Goal: Information Seeking & Learning: Learn about a topic

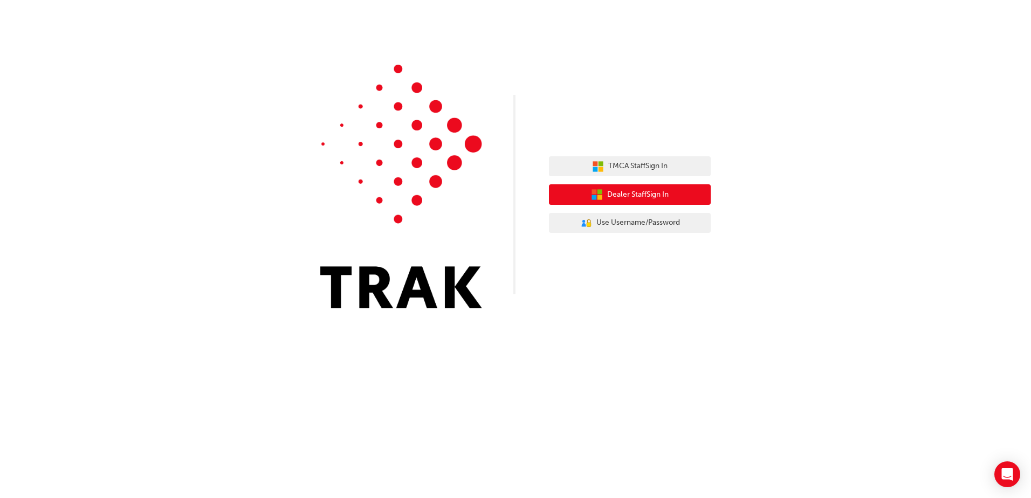
click at [662, 196] on span "Dealer Staff Sign In" at bounding box center [637, 195] width 61 height 12
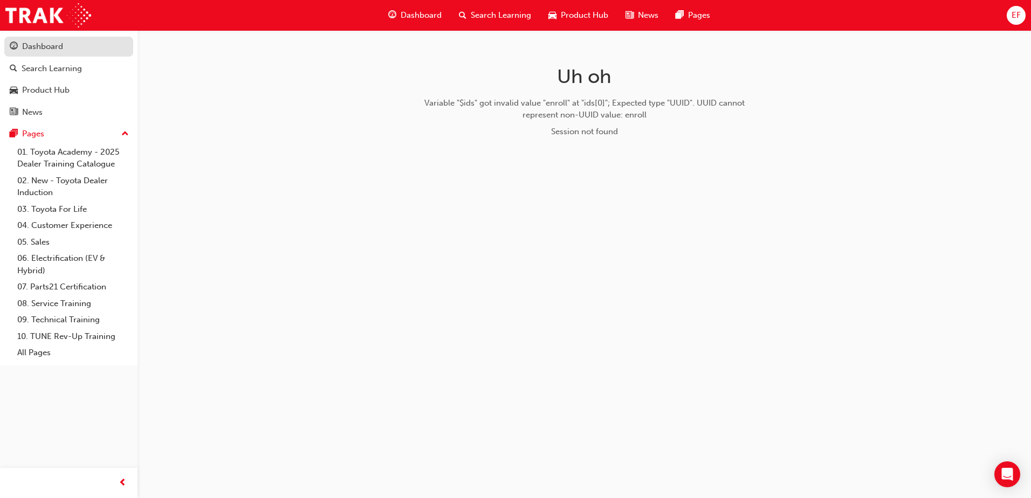
drag, startPoint x: 47, startPoint y: 47, endPoint x: 58, endPoint y: 47, distance: 10.8
click at [48, 47] on div "Dashboard" at bounding box center [42, 46] width 41 height 12
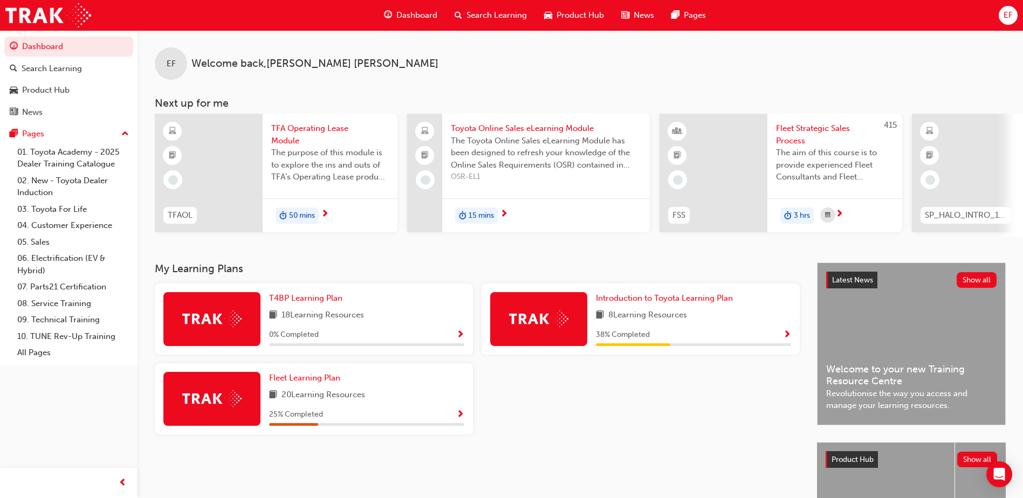
click at [491, 13] on span "Search Learning" at bounding box center [497, 15] width 60 height 12
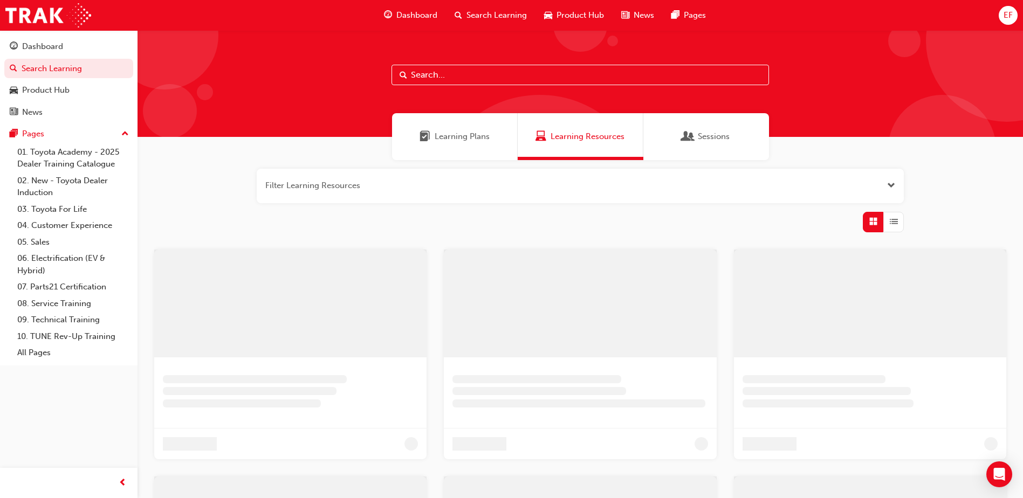
drag, startPoint x: 507, startPoint y: 73, endPoint x: 508, endPoint y: 64, distance: 8.7
click at [507, 73] on input "text" at bounding box center [581, 75] width 378 height 20
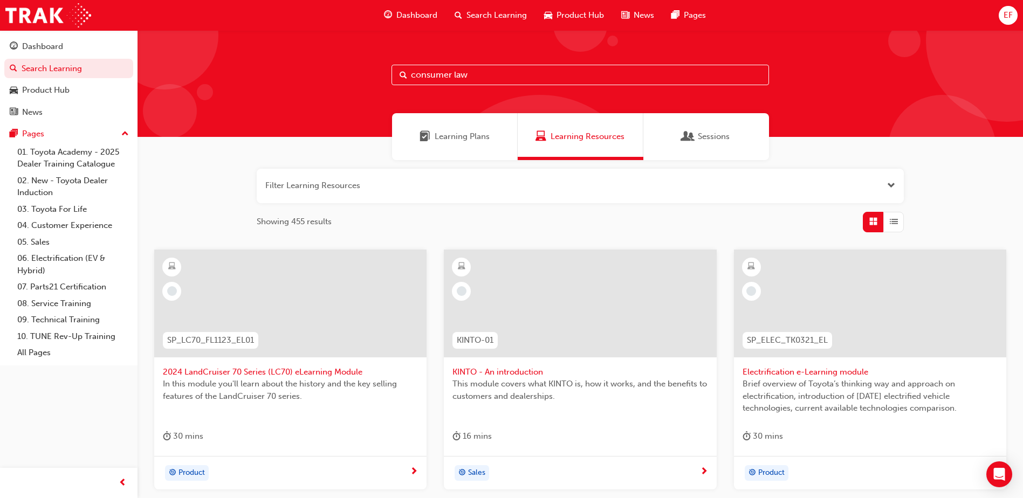
type input "consumer law"
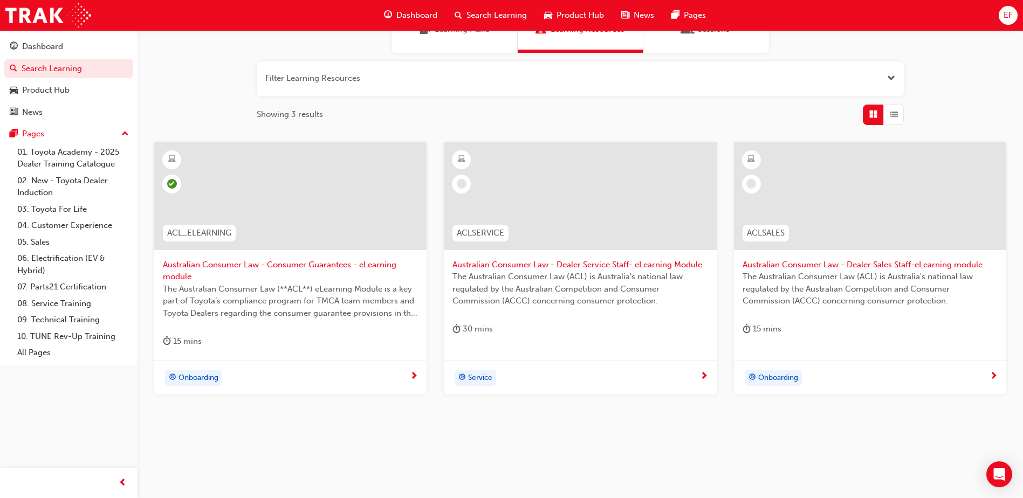
scroll to position [108, 0]
click at [327, 293] on span "The Australian Consumer Law (**ACL**) eLearning Module is a key part of Toyota’…" at bounding box center [290, 301] width 255 height 37
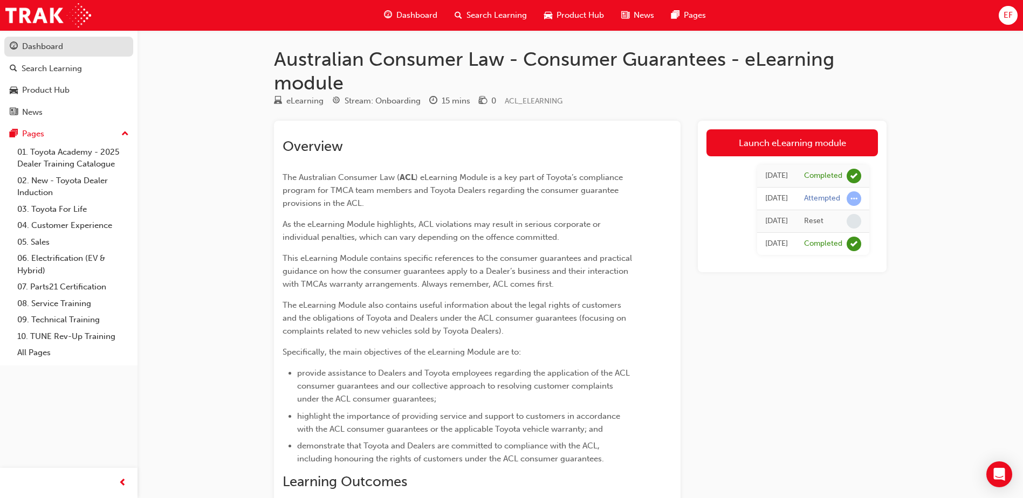
click at [38, 50] on div "Dashboard" at bounding box center [42, 46] width 41 height 12
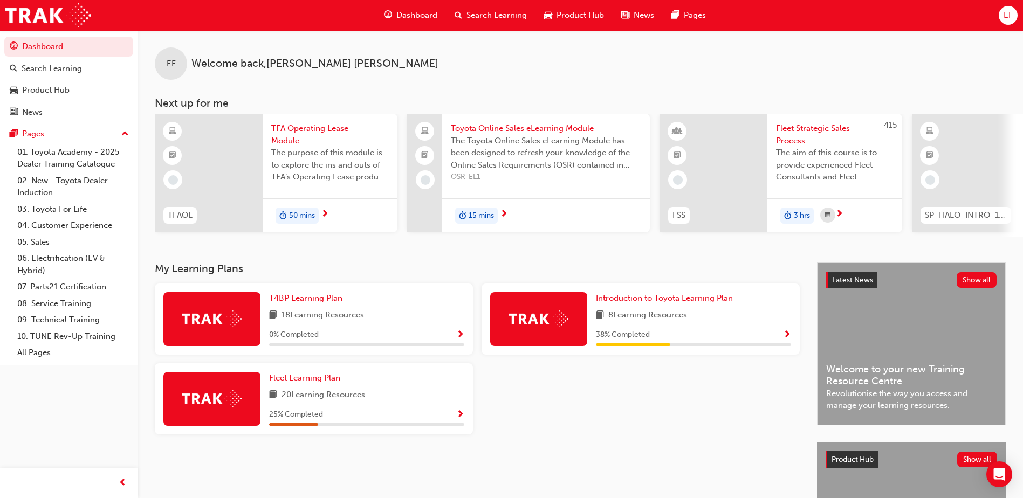
click at [707, 318] on div "8 Learning Resources" at bounding box center [693, 315] width 195 height 13
click at [641, 323] on span "8 Learning Resources" at bounding box center [647, 315] width 79 height 13
click at [529, 320] on img at bounding box center [538, 319] width 59 height 17
click at [691, 355] on div "Introduction to Toyota Learning Plan 8 Learning Resources 38 % Completed" at bounding box center [641, 319] width 318 height 71
click at [779, 336] on div "38 % Completed" at bounding box center [693, 335] width 195 height 13
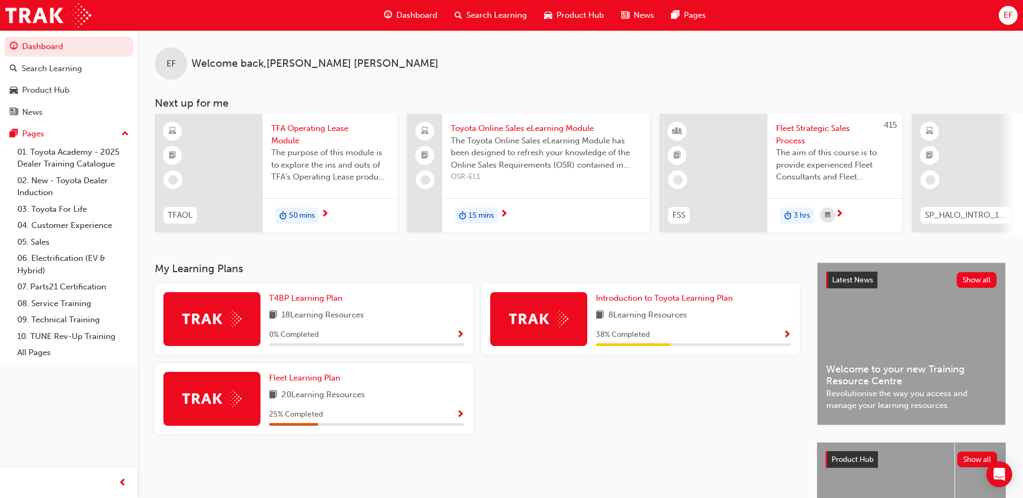
click at [786, 338] on span "Show Progress" at bounding box center [787, 336] width 8 height 10
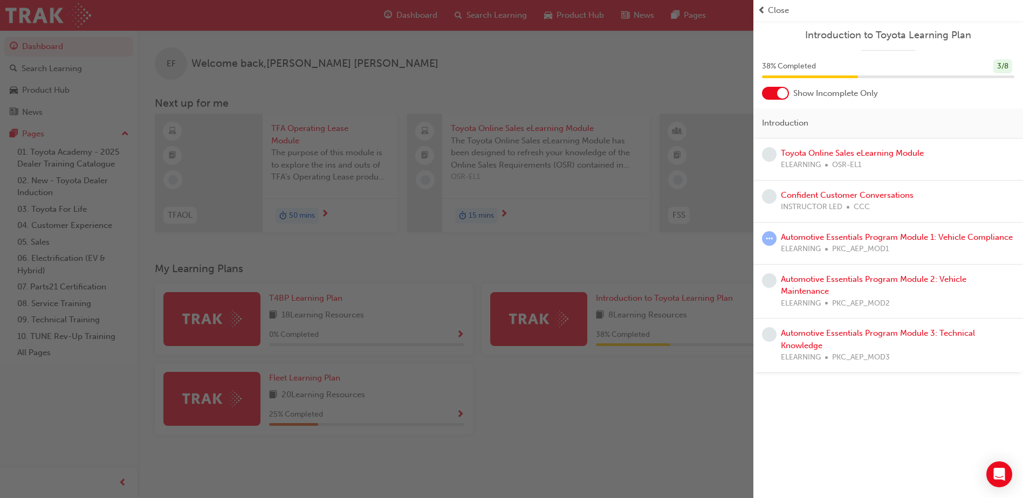
click at [757, 10] on div "Close" at bounding box center [889, 10] width 270 height 21
click at [768, 9] on span "Close" at bounding box center [778, 10] width 21 height 12
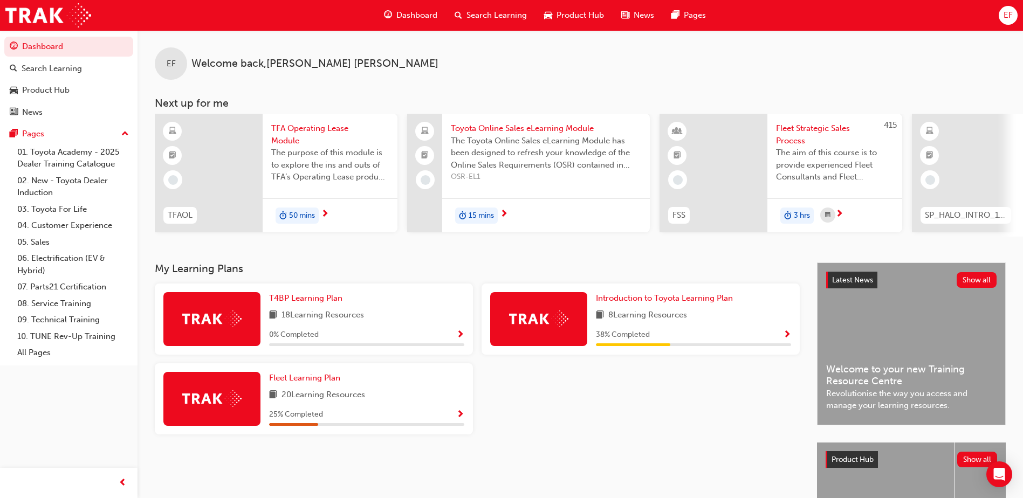
click at [477, 13] on span "Search Learning" at bounding box center [497, 15] width 60 height 12
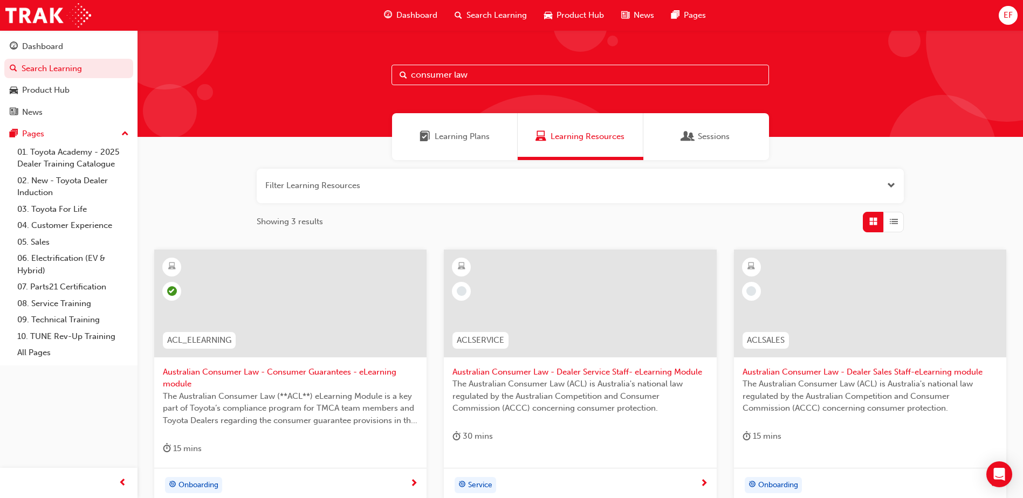
click at [511, 80] on input "consumer law" at bounding box center [581, 75] width 378 height 20
drag, startPoint x: 511, startPoint y: 80, endPoint x: 352, endPoint y: 88, distance: 159.9
click at [352, 88] on div "consumer law" at bounding box center [581, 83] width 886 height 107
paste input "Australian Consumer Law Dealer Sales Staff"
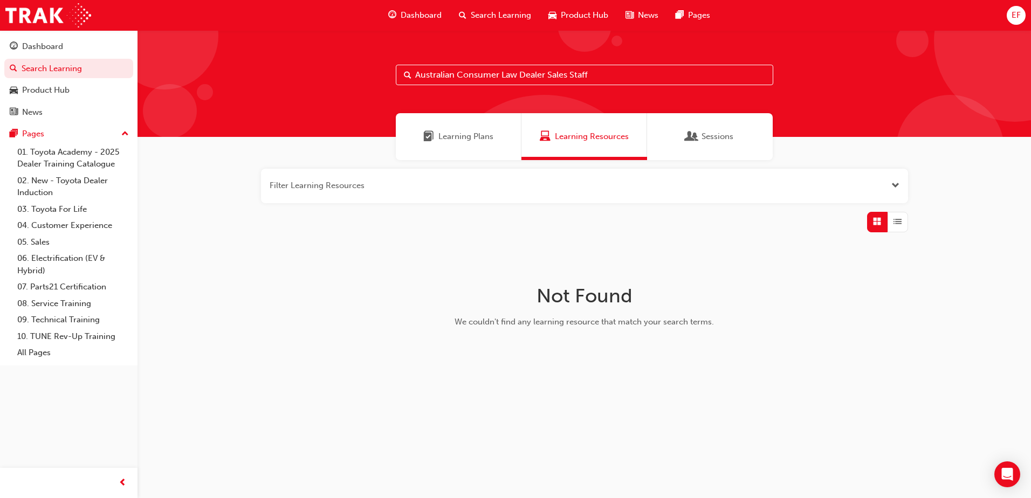
drag, startPoint x: 632, startPoint y: 73, endPoint x: 523, endPoint y: 75, distance: 109.0
click at [523, 75] on input "Australian Consumer Law Dealer Sales Staff" at bounding box center [585, 75] width 378 height 20
type input "Australian Consumer Law"
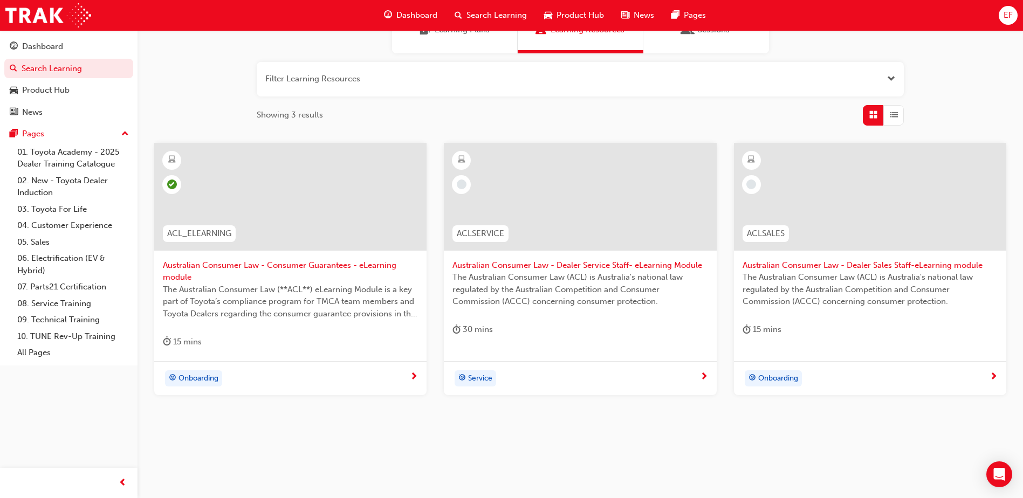
scroll to position [108, 0]
click at [228, 306] on span "The Australian Consumer Law (**ACL**) eLearning Module is a key part of Toyota’…" at bounding box center [290, 300] width 255 height 37
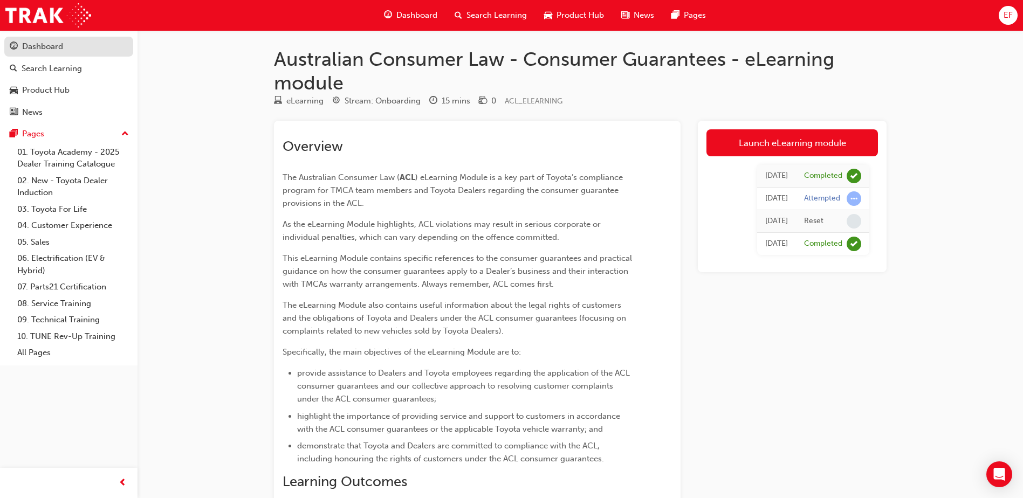
drag, startPoint x: 70, startPoint y: 43, endPoint x: 81, endPoint y: 46, distance: 12.5
click at [70, 43] on div "Dashboard" at bounding box center [69, 46] width 118 height 13
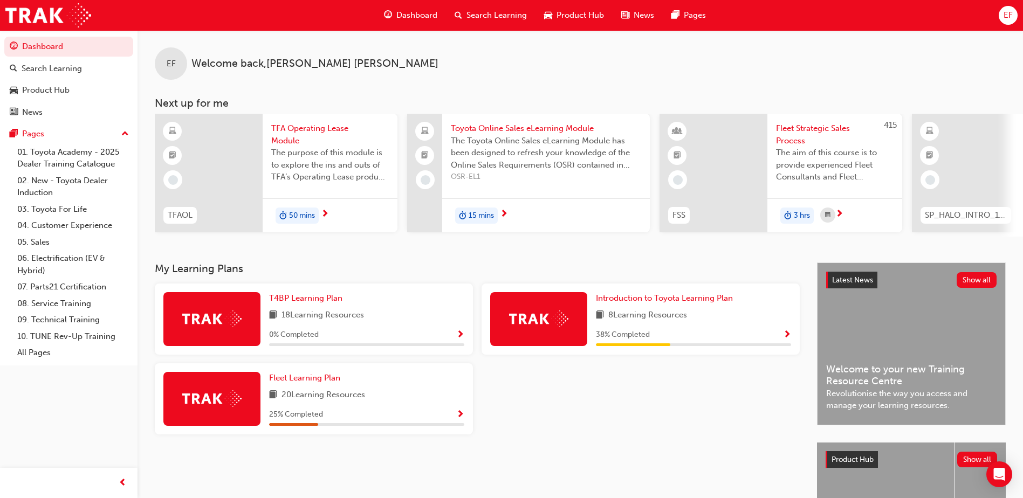
click at [488, 10] on span "Search Learning" at bounding box center [497, 15] width 60 height 12
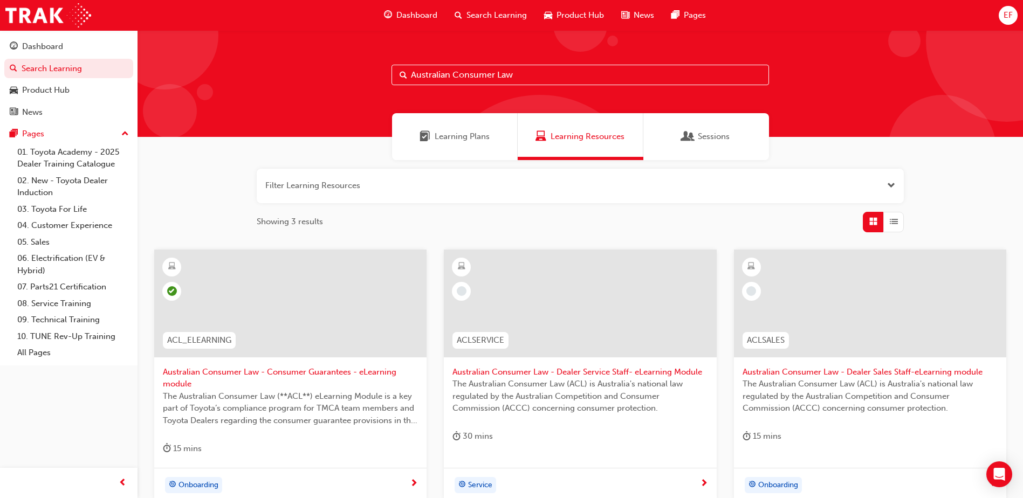
click at [957, 128] on div "Learning Plans Learning Resources Sessions" at bounding box center [581, 136] width 886 height 47
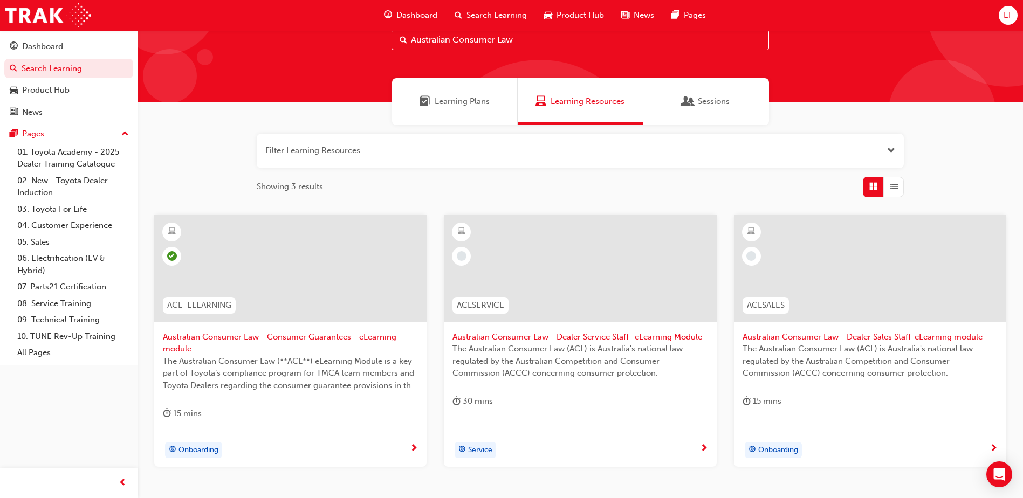
scroll to position [54, 0]
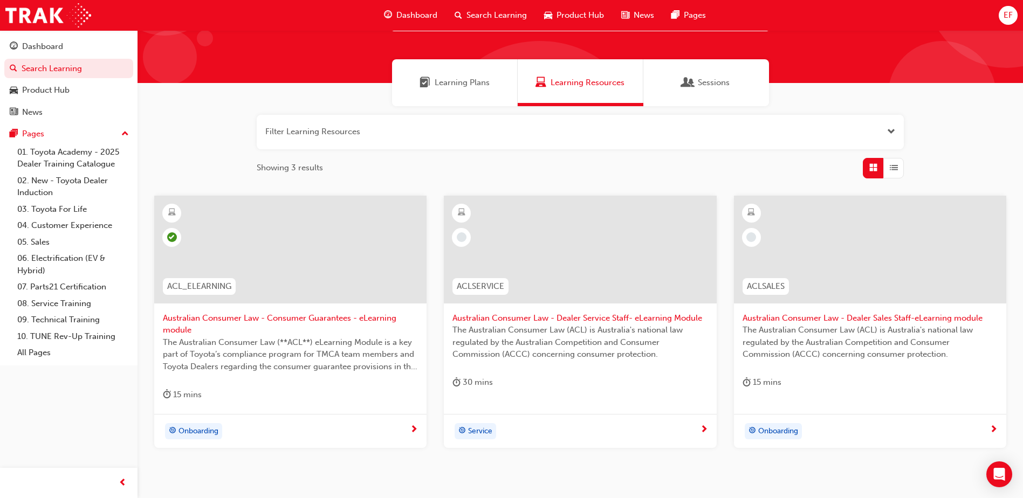
click at [922, 316] on span "Australian Consumer Law - Dealer Sales Staff-eLearning module" at bounding box center [870, 318] width 255 height 12
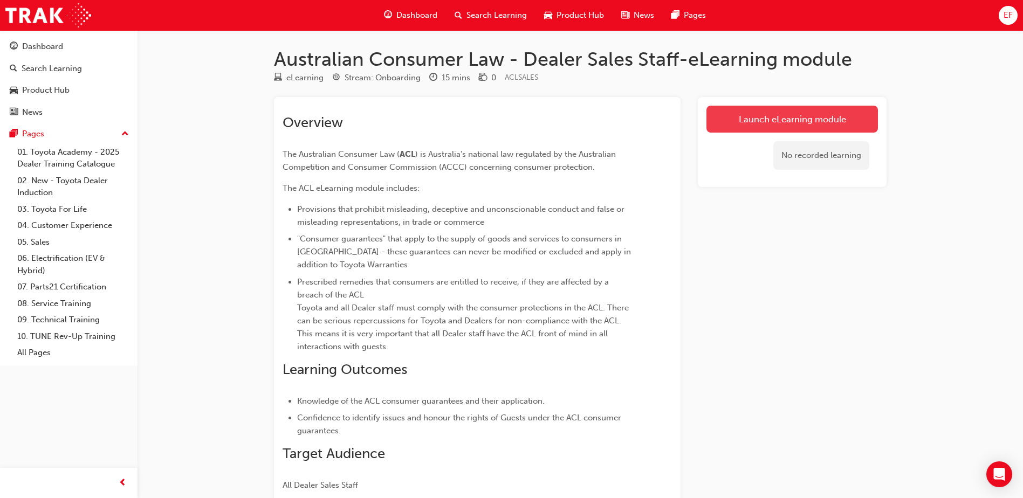
click at [818, 115] on link "Launch eLearning module" at bounding box center [793, 119] width 172 height 27
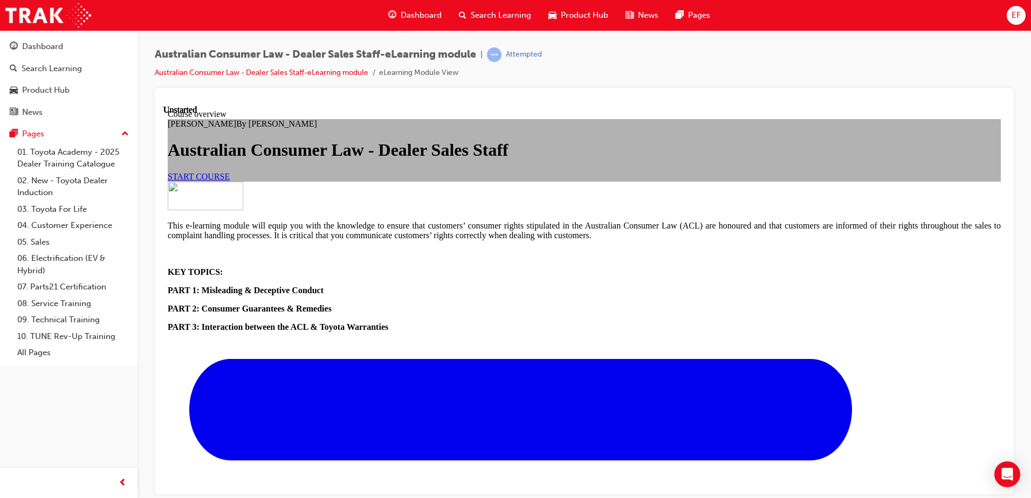
click at [230, 181] on span "START COURSE" at bounding box center [199, 176] width 62 height 9
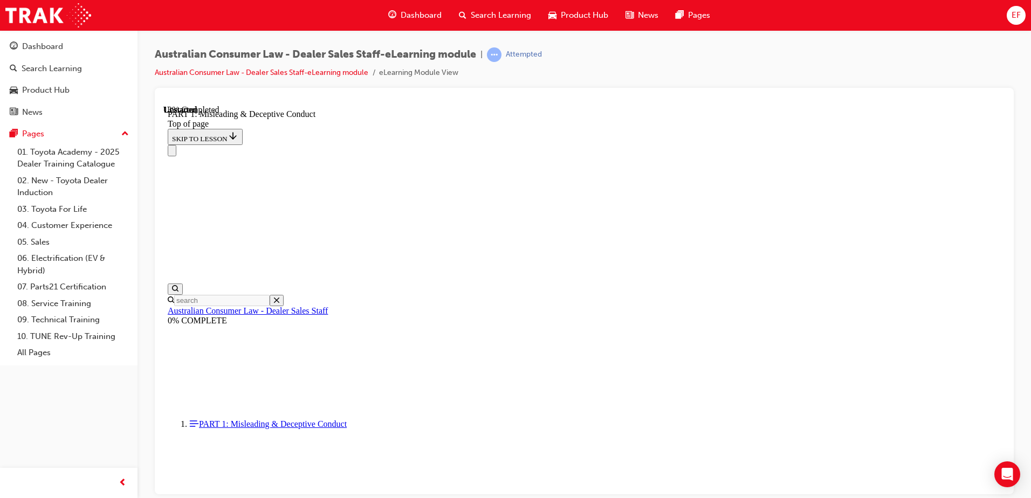
scroll to position [799, 0]
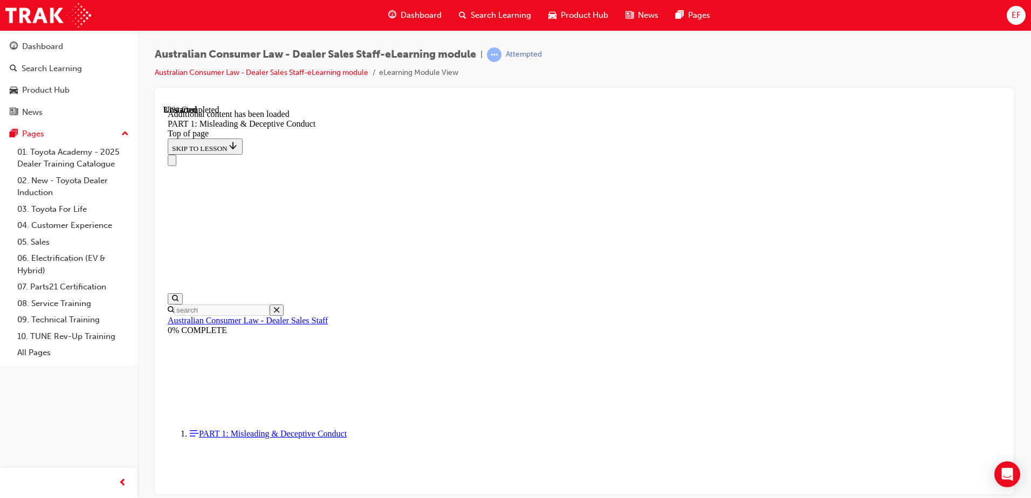
scroll to position [1289, 0]
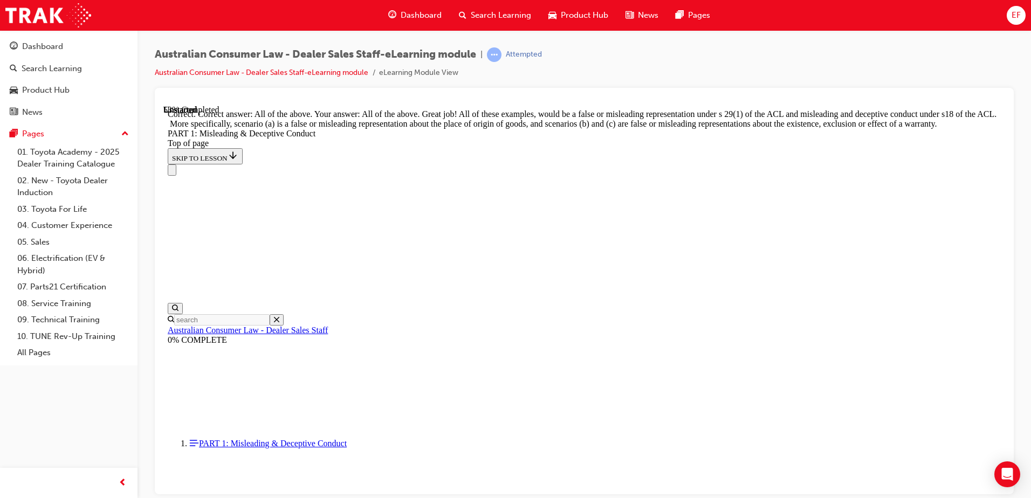
scroll to position [1853, 0]
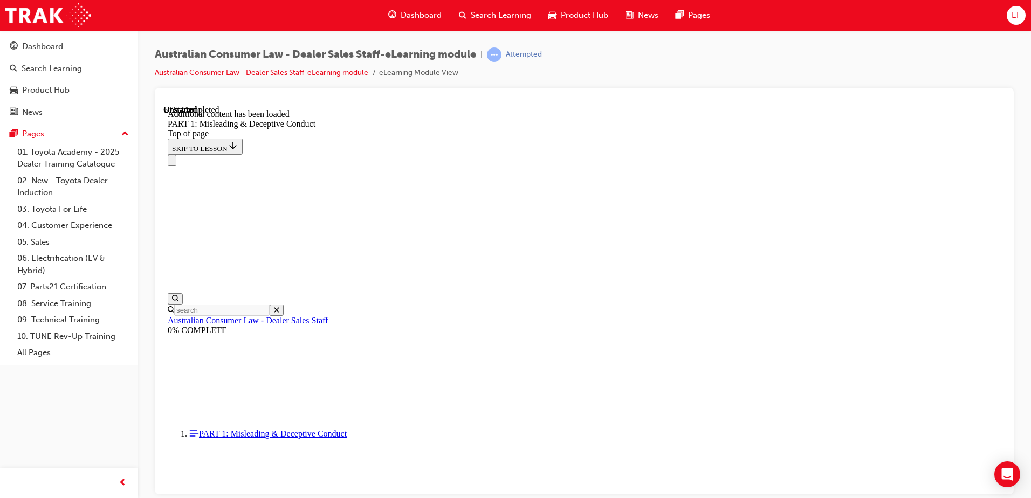
scroll to position [2129, 0]
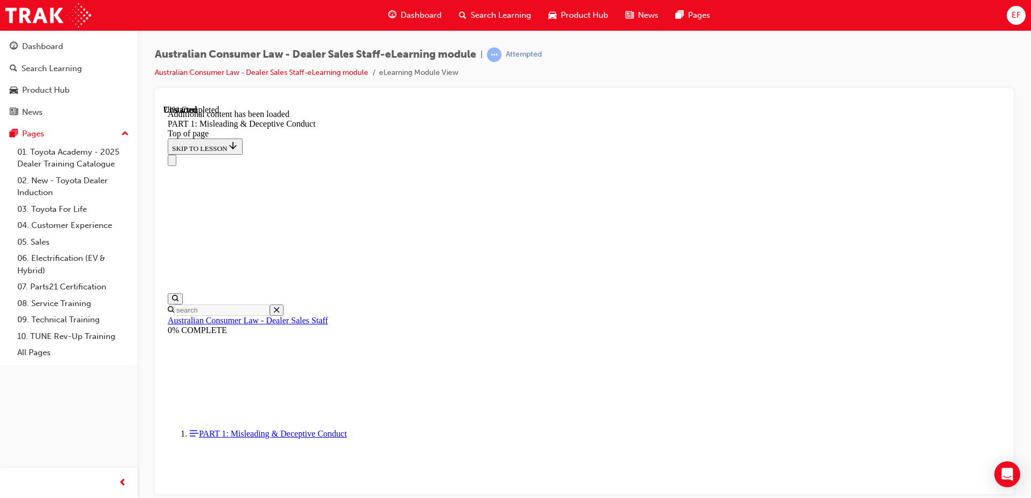
scroll to position [2636, 0]
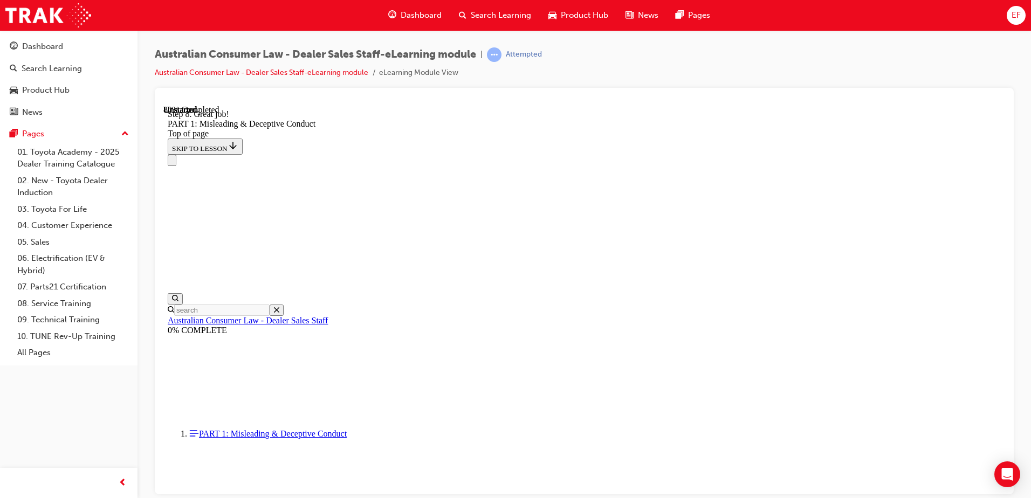
drag, startPoint x: 714, startPoint y: 442, endPoint x: 715, endPoint y: 433, distance: 9.2
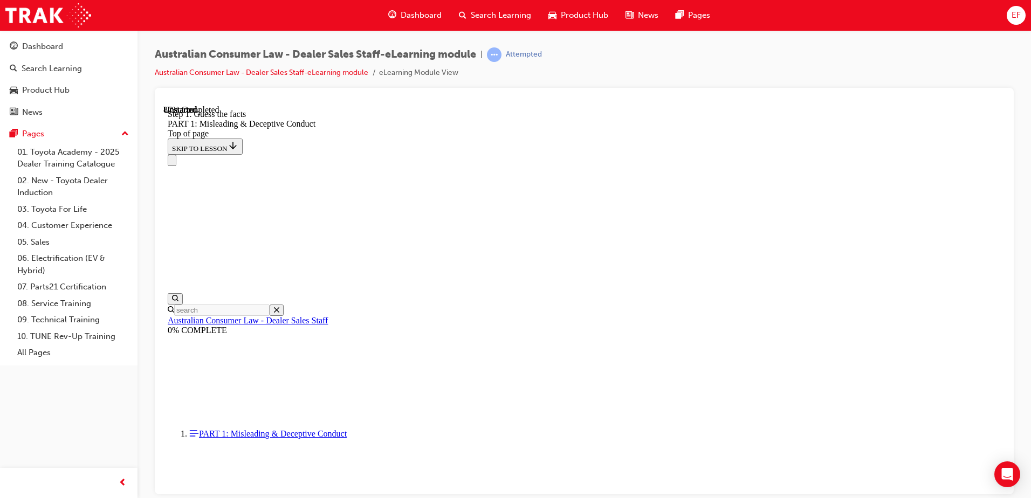
drag, startPoint x: 920, startPoint y: 255, endPoint x: 926, endPoint y: 254, distance: 6.0
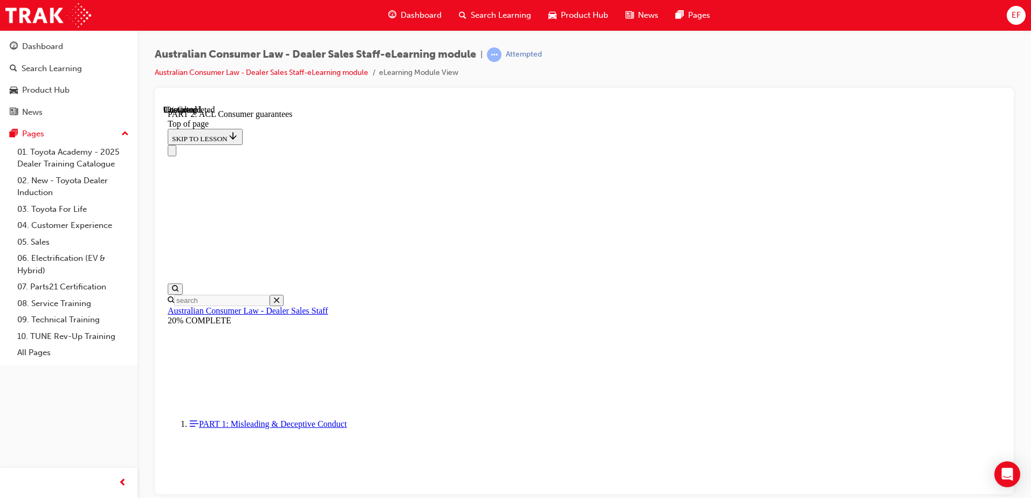
scroll to position [1773, 0]
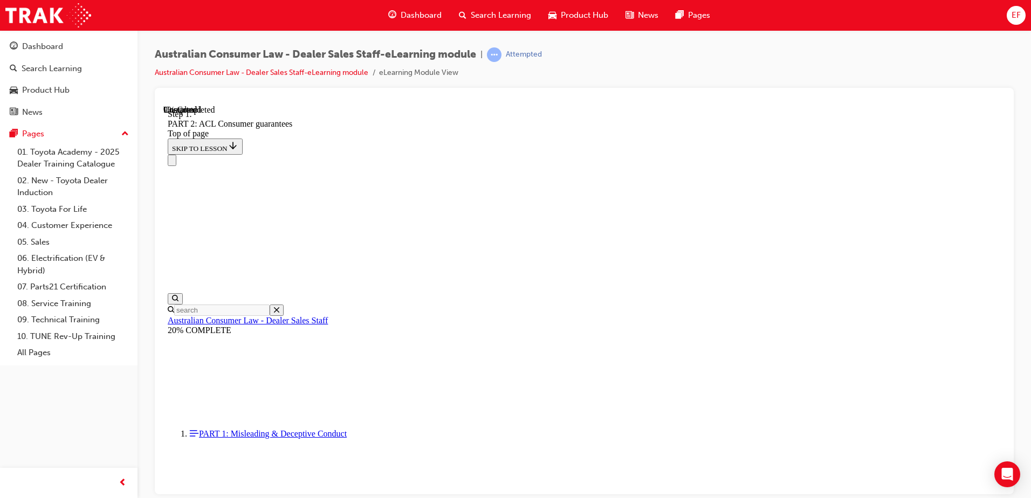
scroll to position [1749, 0]
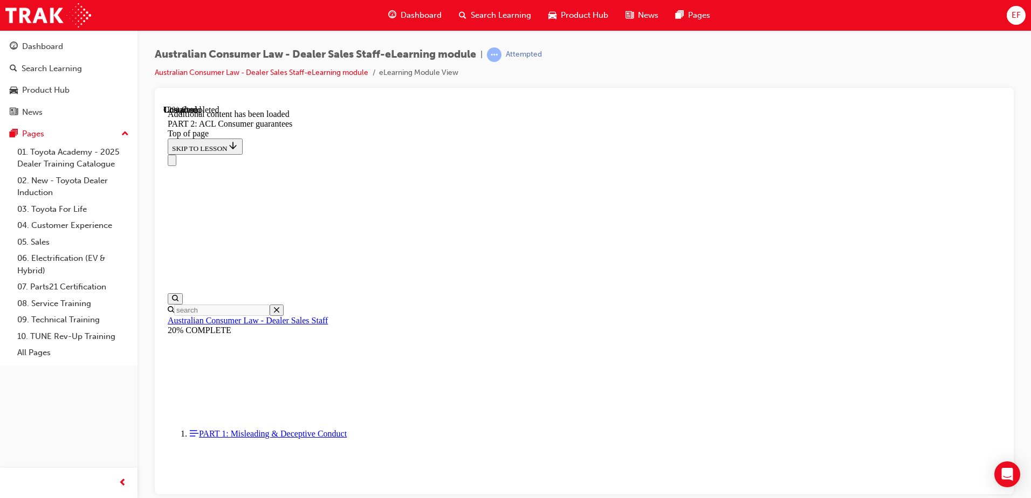
scroll to position [2040, 0]
drag, startPoint x: 640, startPoint y: 306, endPoint x: 656, endPoint y: 301, distance: 16.5
drag, startPoint x: 929, startPoint y: 254, endPoint x: 904, endPoint y: 281, distance: 36.6
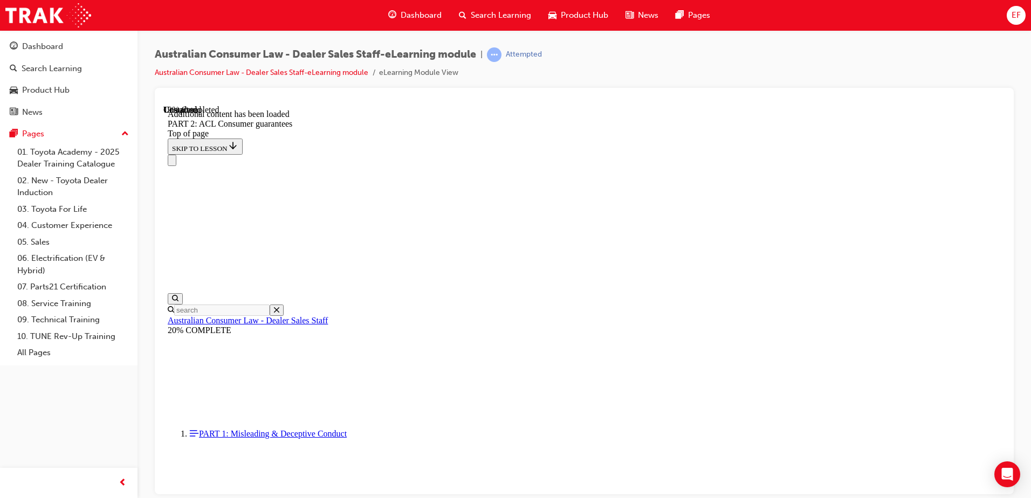
scroll to position [2720, 0]
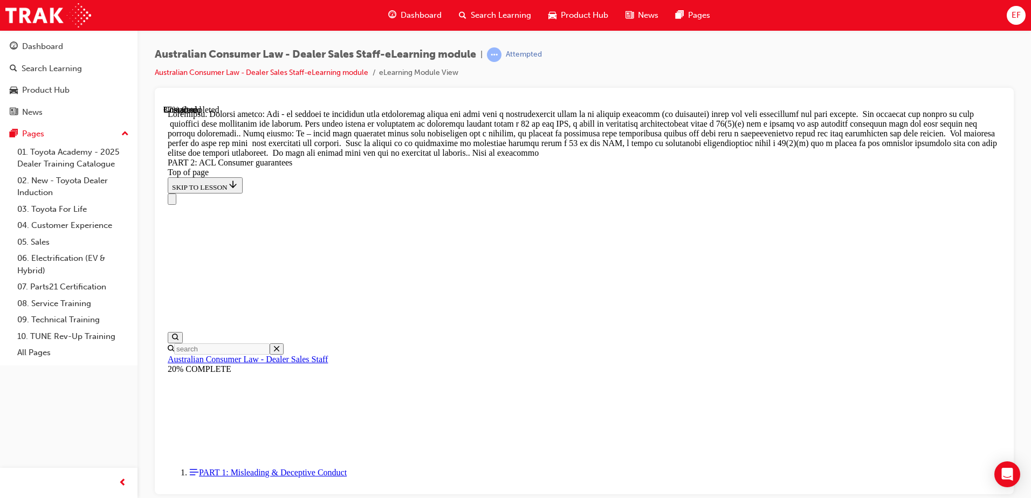
scroll to position [4815, 0]
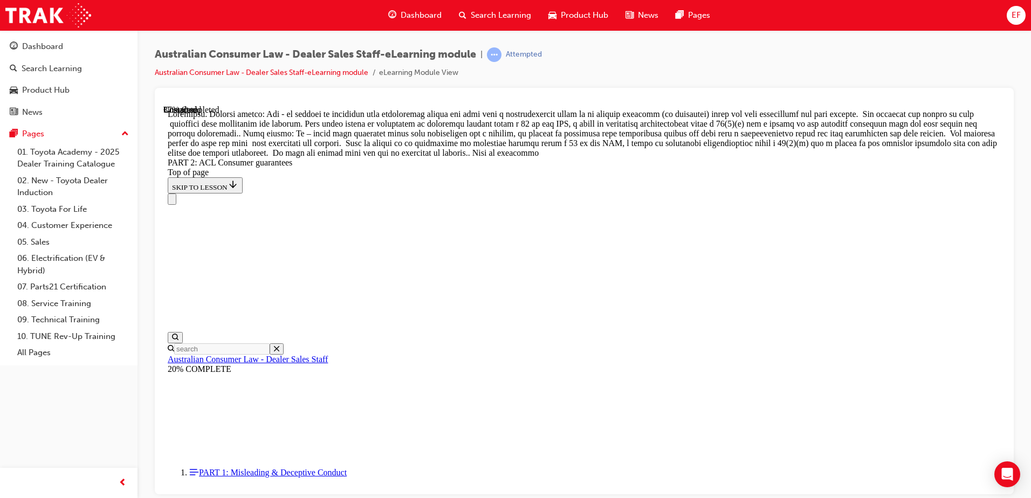
scroll to position [4659, 0]
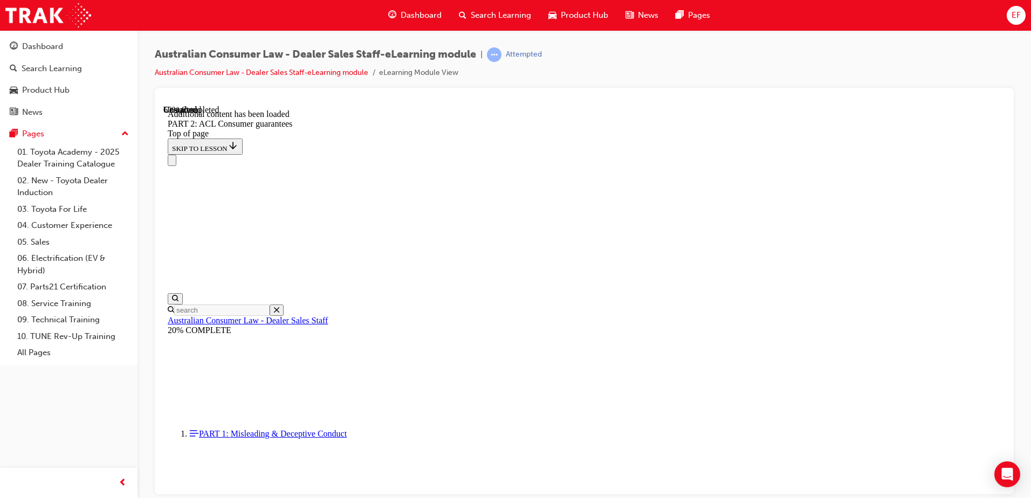
scroll to position [6743, 0]
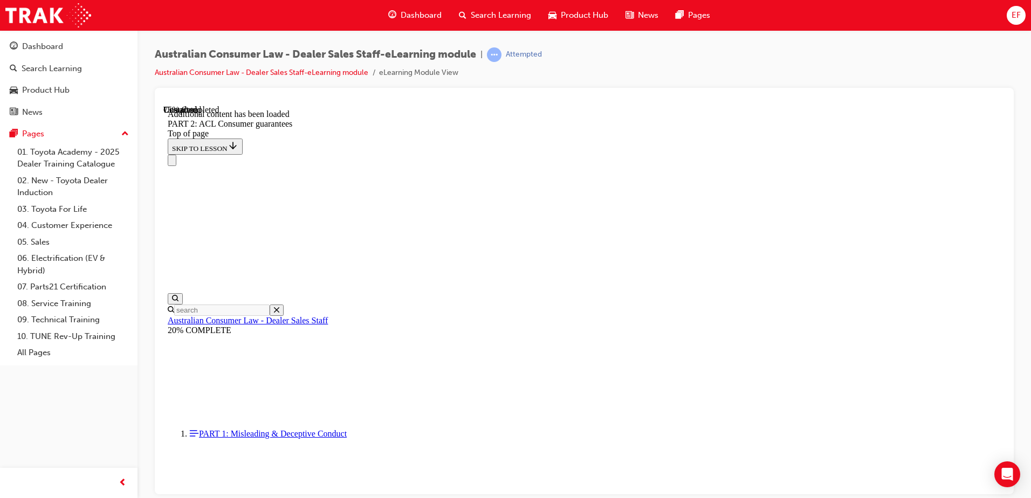
scroll to position [9045, 0]
drag, startPoint x: 659, startPoint y: 437, endPoint x: 659, endPoint y: 426, distance: 10.8
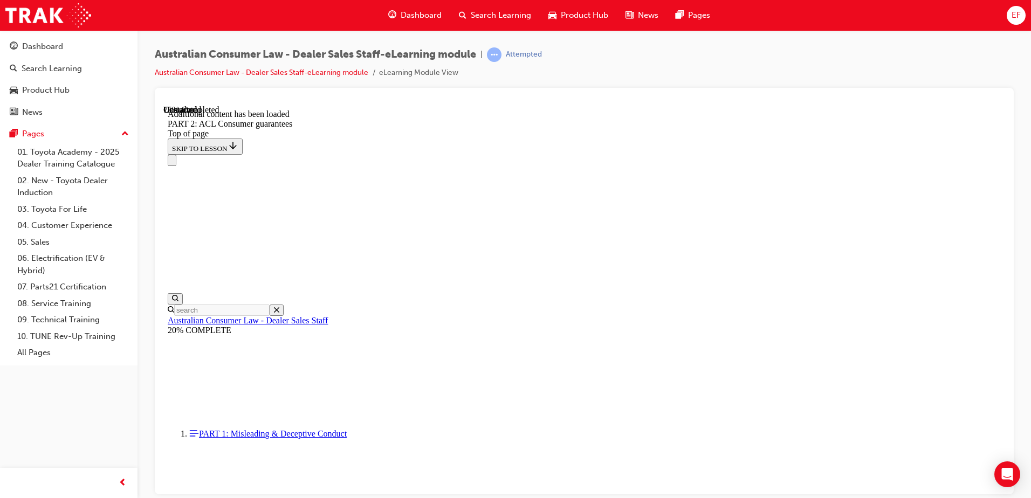
drag, startPoint x: 659, startPoint y: 426, endPoint x: 805, endPoint y: 287, distance: 201.8
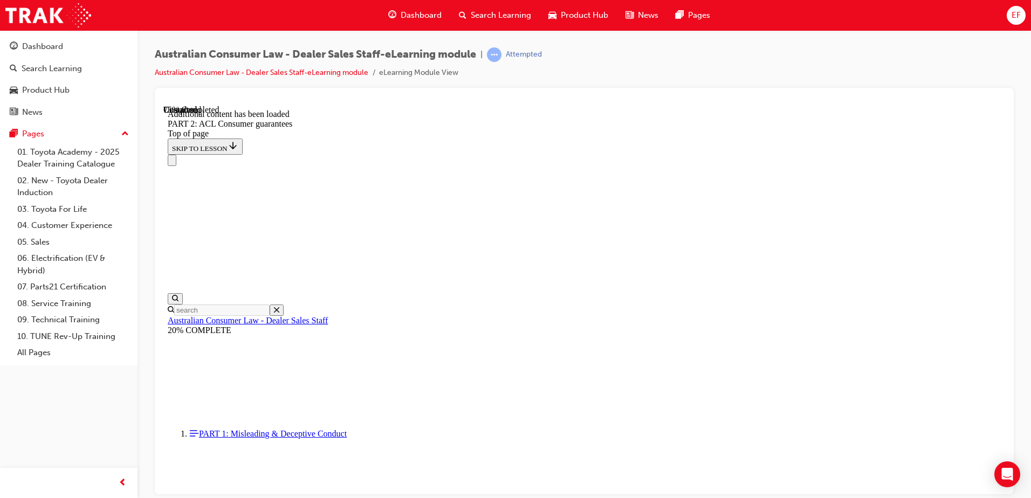
drag, startPoint x: 809, startPoint y: 405, endPoint x: 672, endPoint y: 411, distance: 137.1
drag, startPoint x: 850, startPoint y: 452, endPoint x: 845, endPoint y: 449, distance: 5.6
drag, startPoint x: 845, startPoint y: 449, endPoint x: 639, endPoint y: 408, distance: 210.2
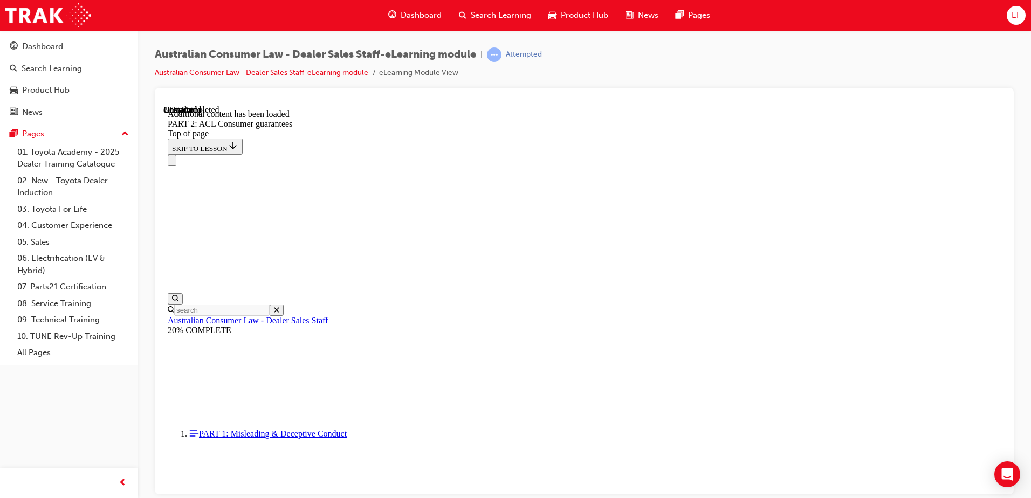
scroll to position [11665, 0]
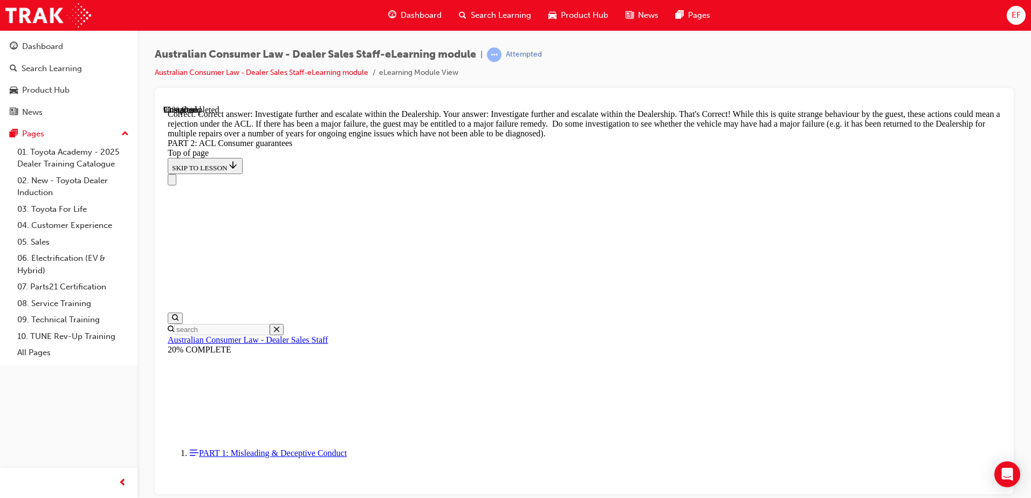
scroll to position [11688, 0]
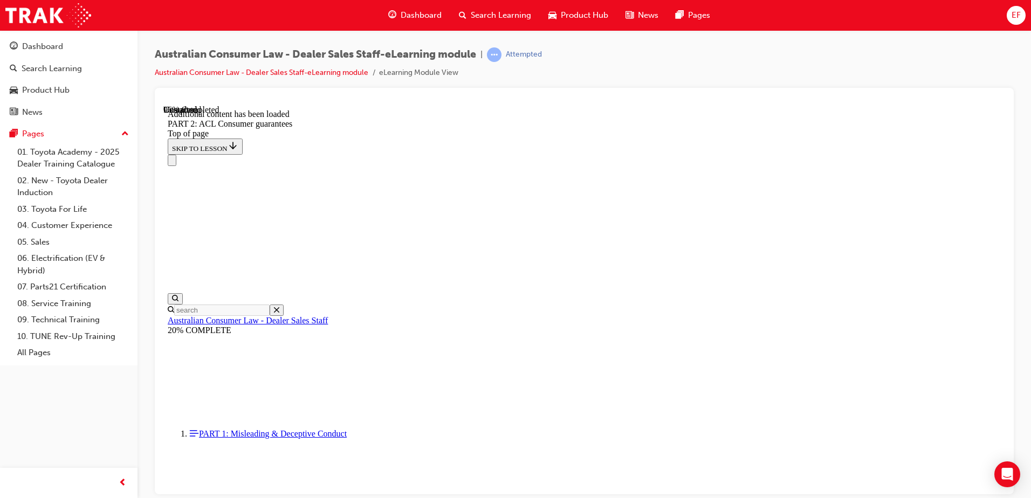
scroll to position [12949, 0]
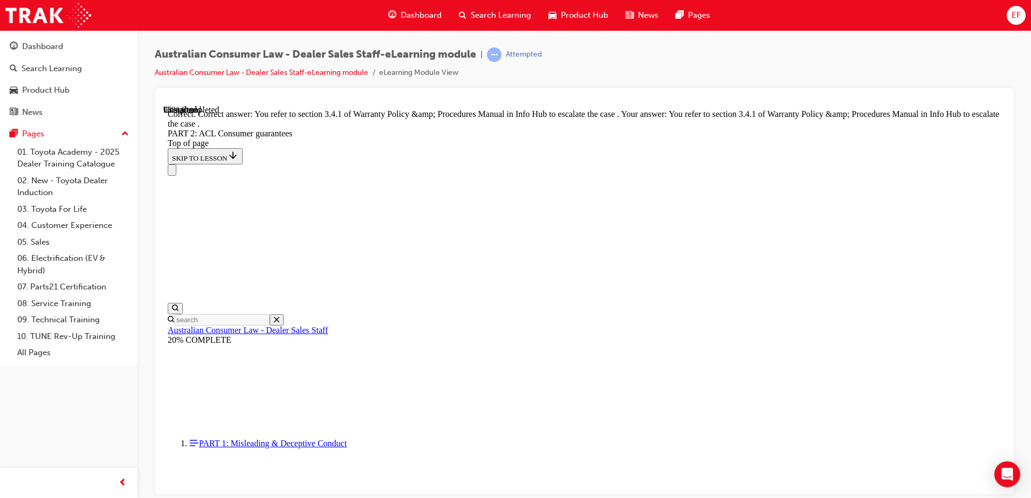
scroll to position [13548, 0]
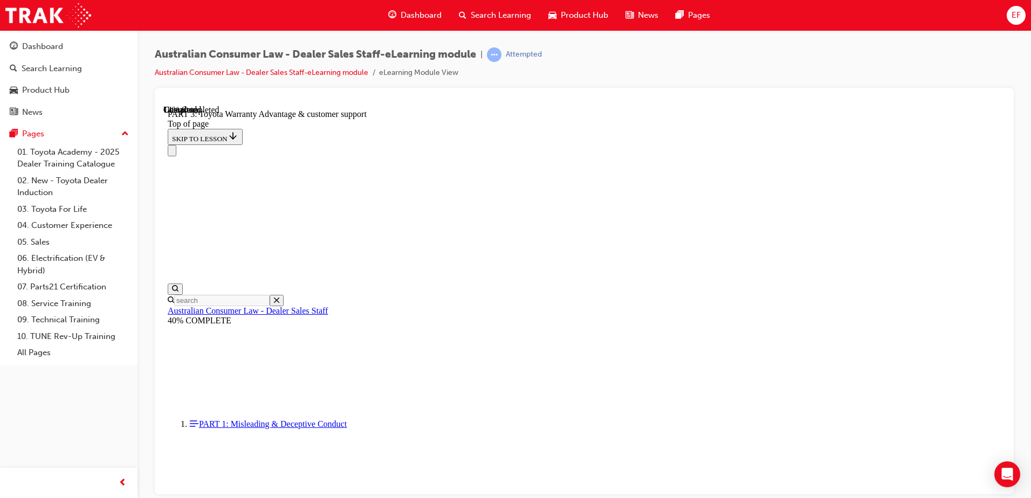
scroll to position [675, 0]
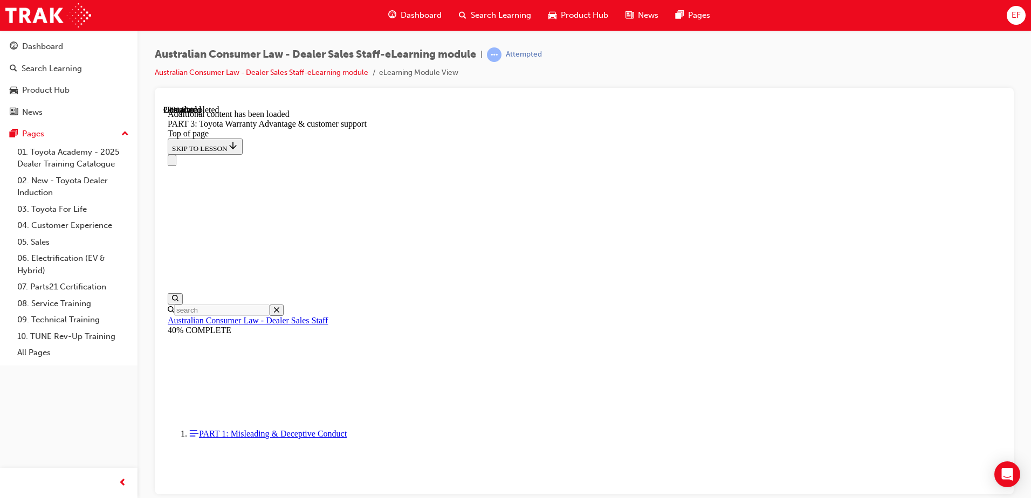
scroll to position [1259, 0]
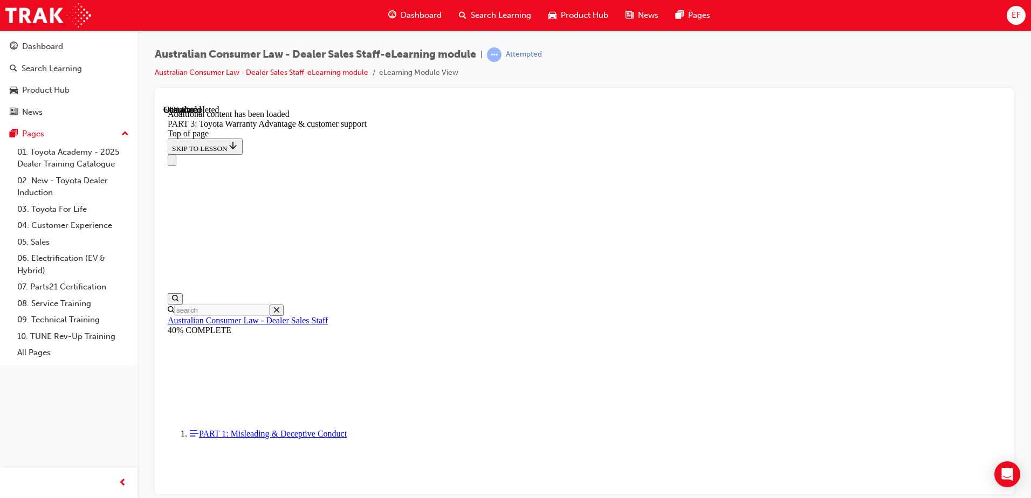
scroll to position [2867, 0]
drag, startPoint x: 609, startPoint y: 274, endPoint x: 607, endPoint y: 228, distance: 45.9
drag, startPoint x: 656, startPoint y: 408, endPoint x: 681, endPoint y: 411, distance: 25.6
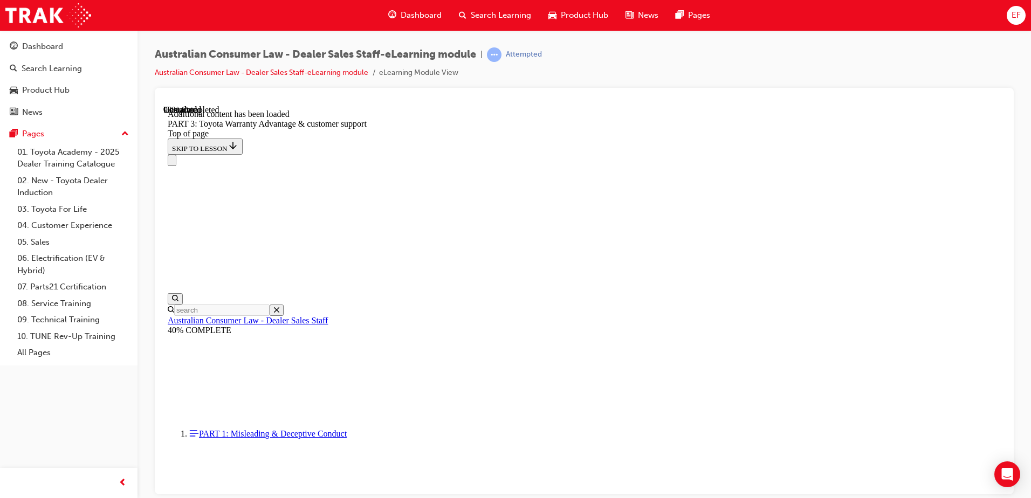
scroll to position [3426, 0]
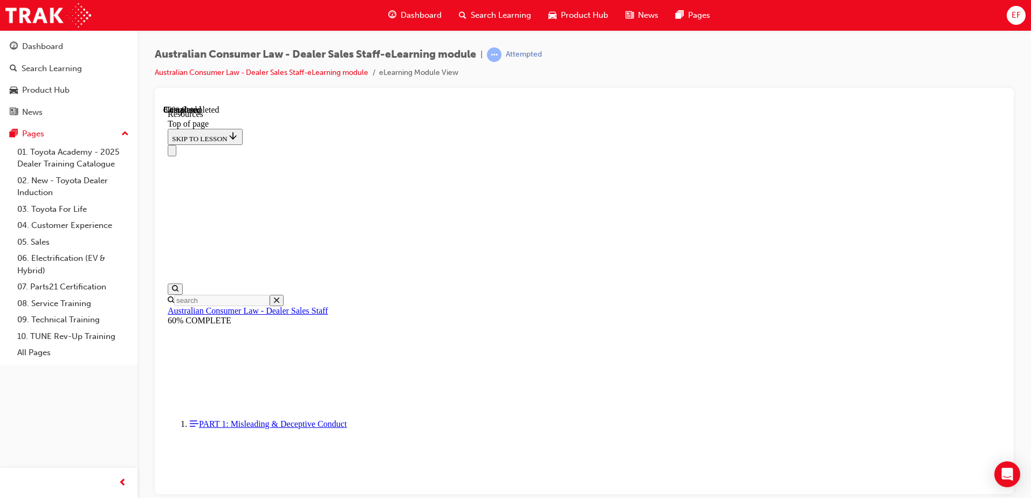
scroll to position [545, 0]
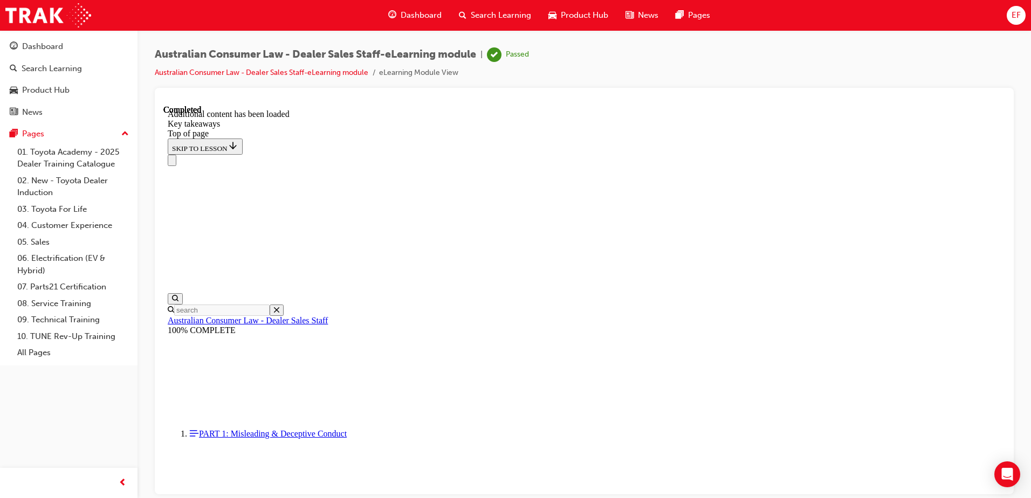
click at [429, 17] on span "Dashboard" at bounding box center [421, 15] width 41 height 12
